Goal: Register for event/course

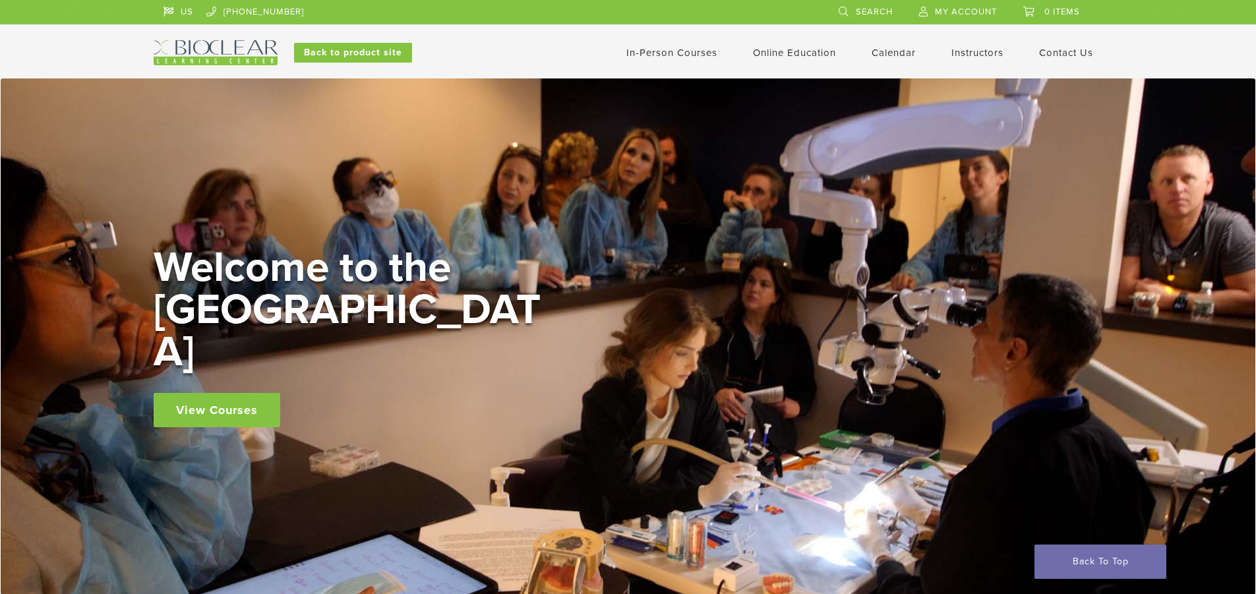
click at [243, 395] on link "View Courses" at bounding box center [217, 410] width 127 height 34
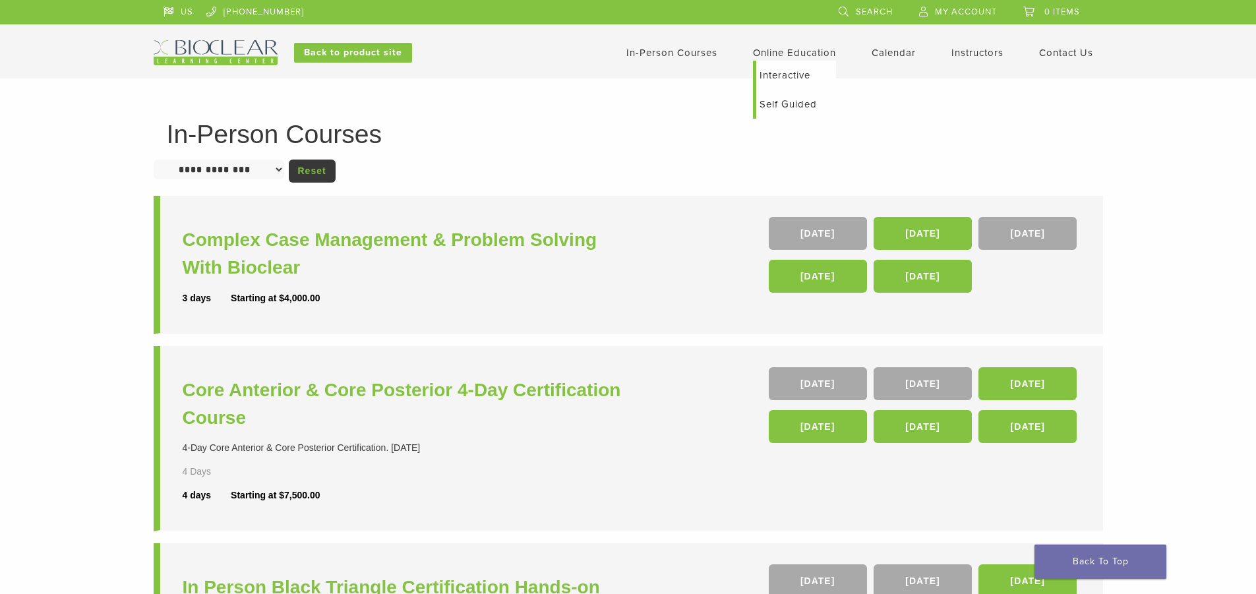
click at [798, 72] on link "Interactive" at bounding box center [796, 75] width 80 height 29
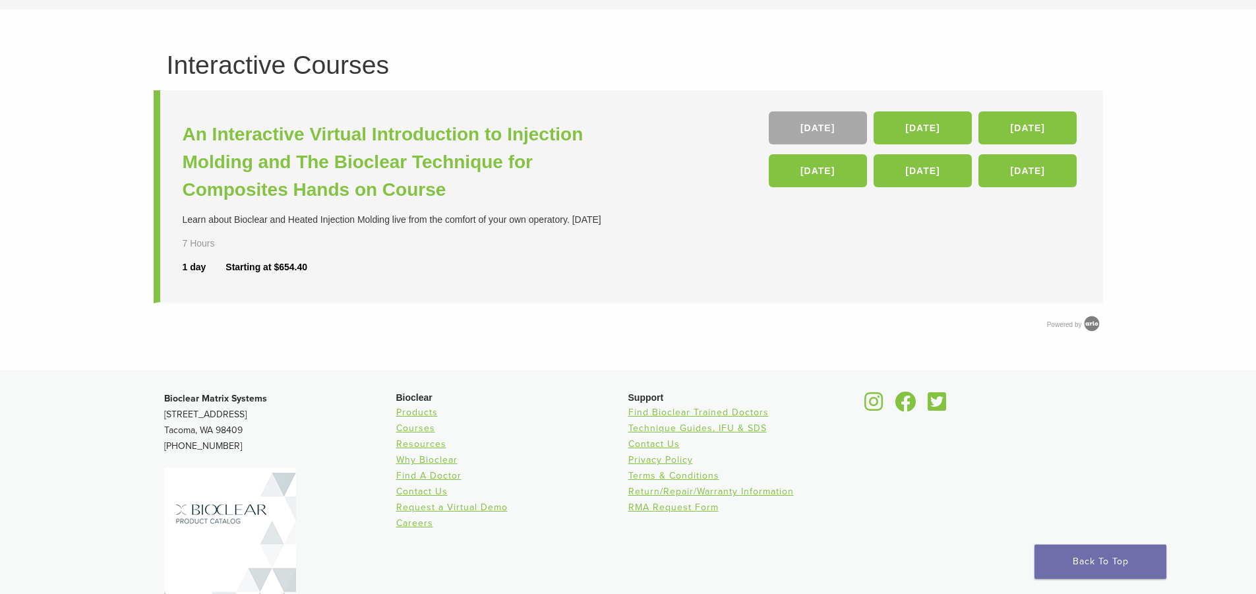
scroll to position [160, 0]
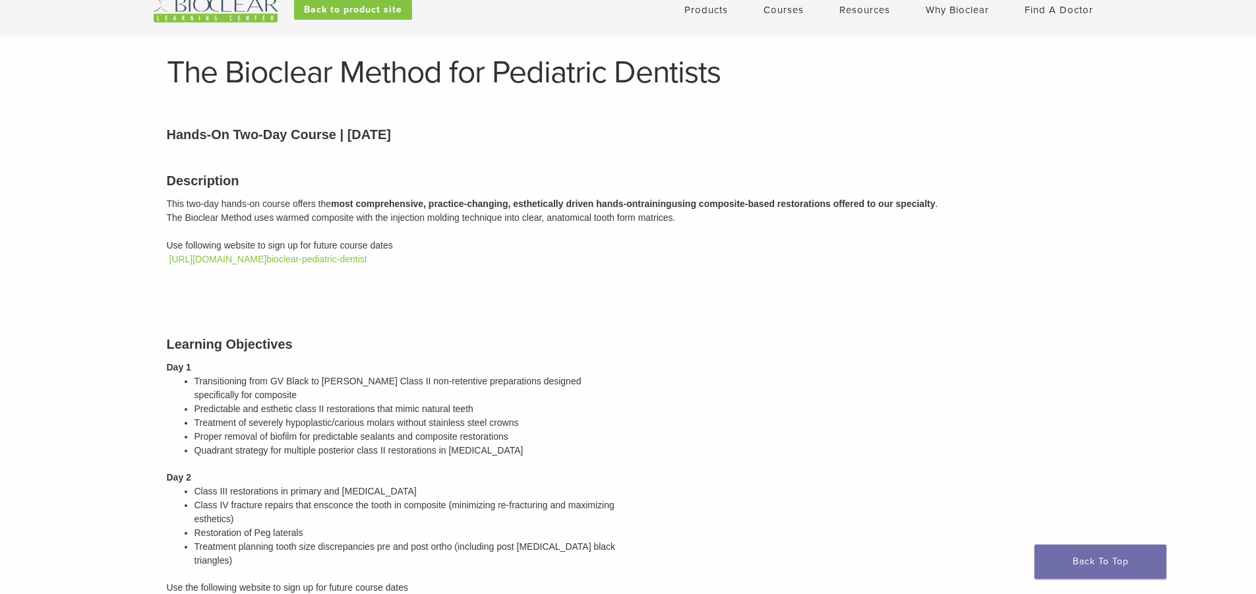
scroll to position [66, 0]
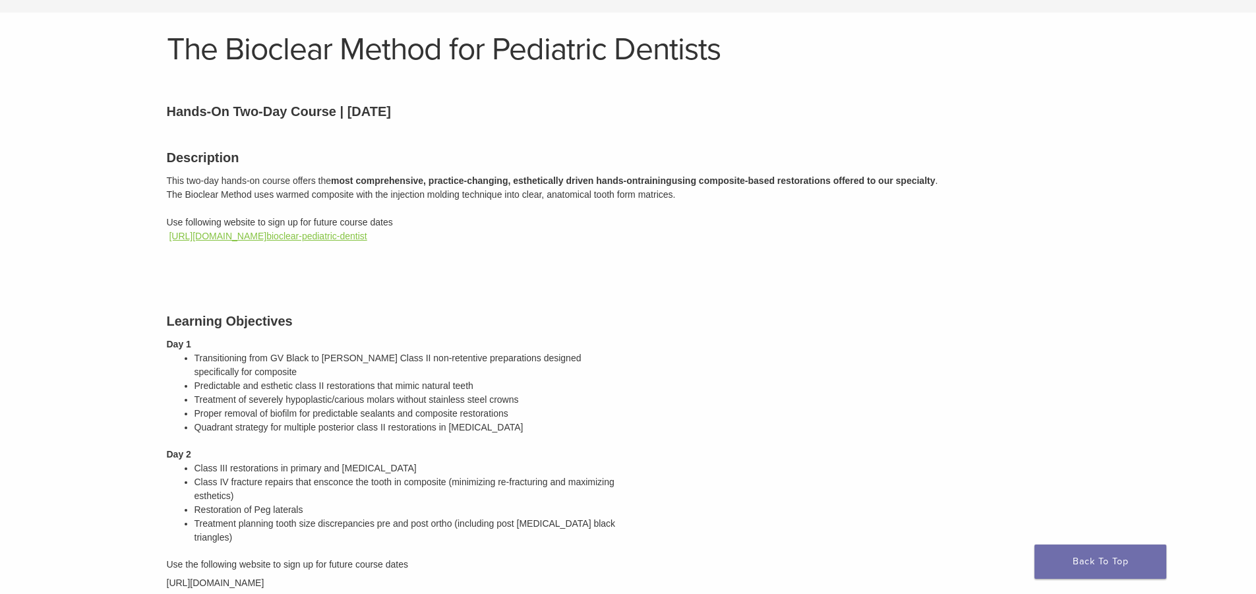
click at [367, 237] on link "https://bioclear.regfox.com/ bioclear-pediatric-dentist" at bounding box center [268, 236] width 198 height 11
